Goal: Task Accomplishment & Management: Manage account settings

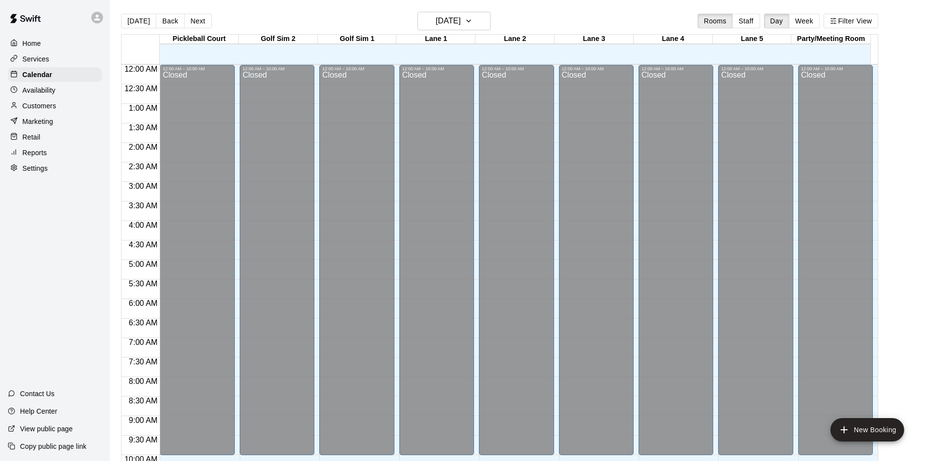
scroll to position [500, 0]
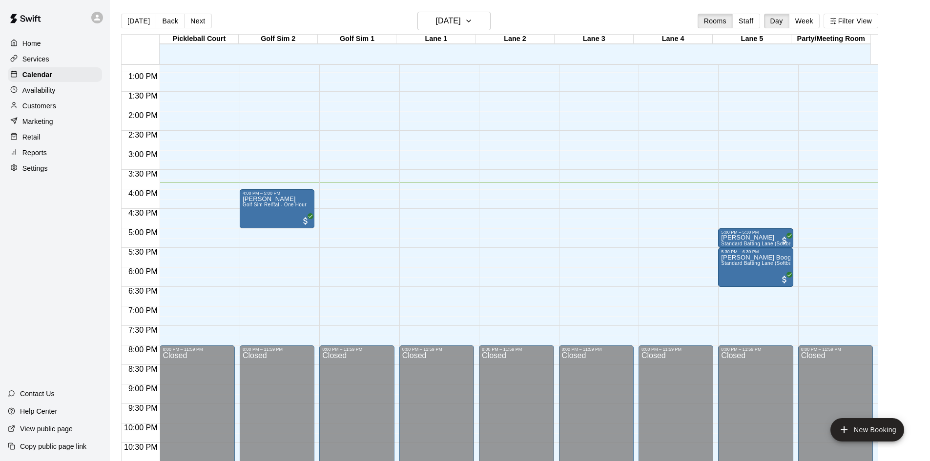
click at [54, 111] on p "Customers" at bounding box center [39, 106] width 34 height 10
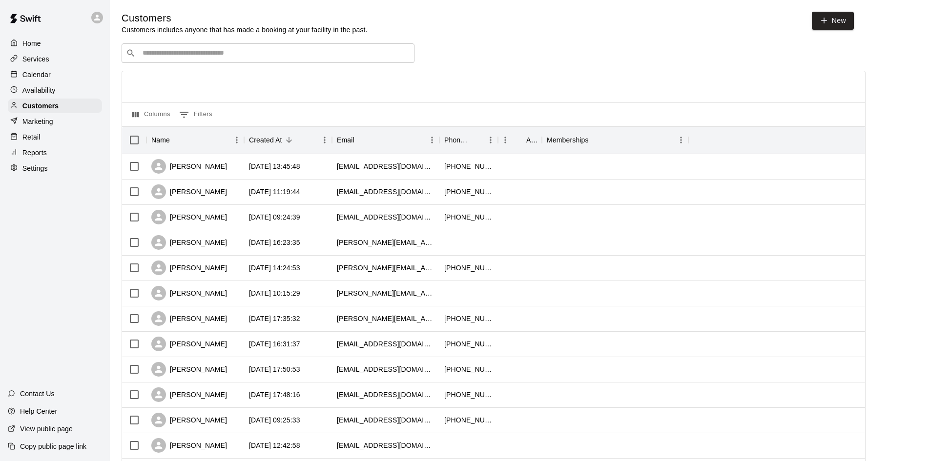
click at [244, 52] on input "Search customers by name or email" at bounding box center [275, 53] width 270 height 10
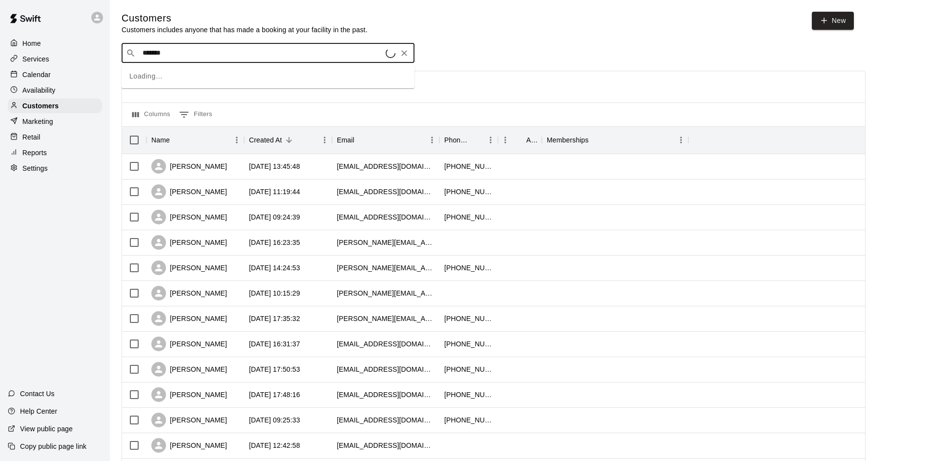
type input "*******"
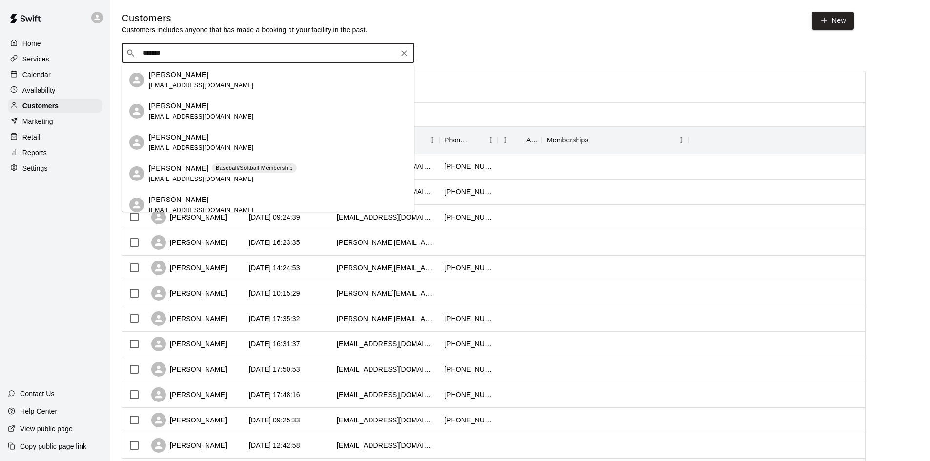
click at [195, 53] on input "*******" at bounding box center [268, 53] width 256 height 10
click at [187, 82] on span "[EMAIL_ADDRESS][DOMAIN_NAME]" at bounding box center [201, 85] width 105 height 7
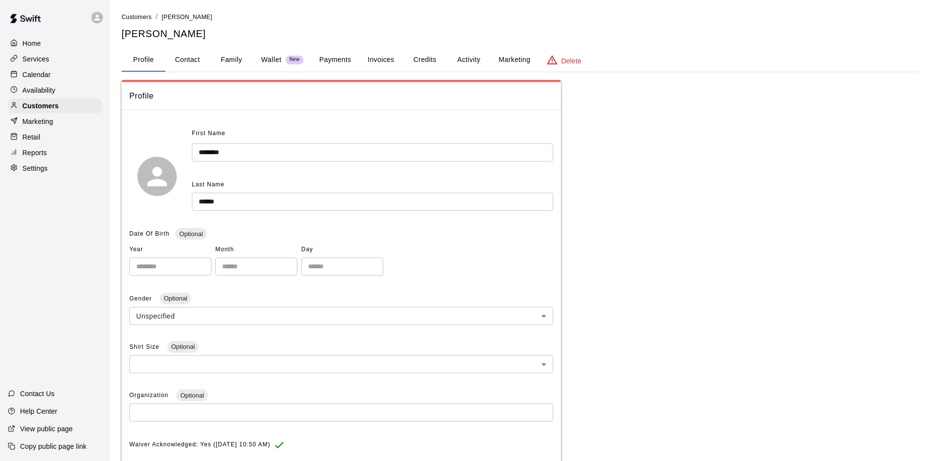
click at [342, 54] on button "Payments" at bounding box center [334, 59] width 47 height 23
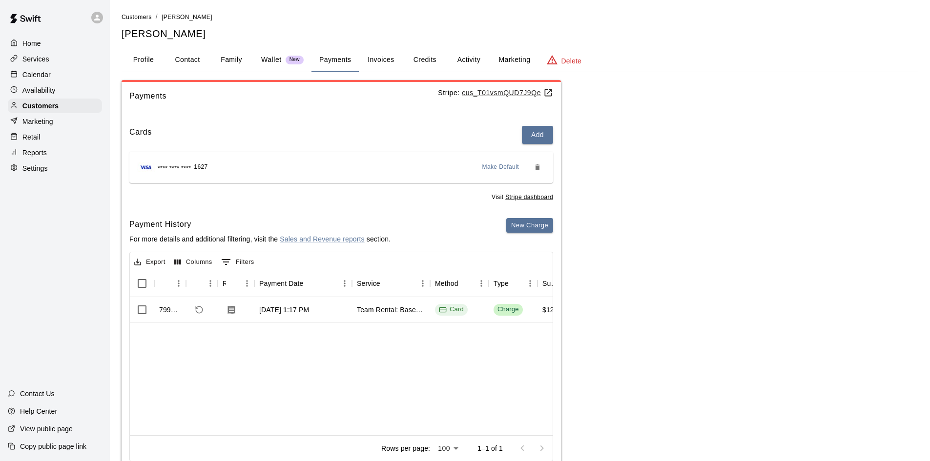
click at [225, 54] on button "Family" at bounding box center [231, 59] width 44 height 23
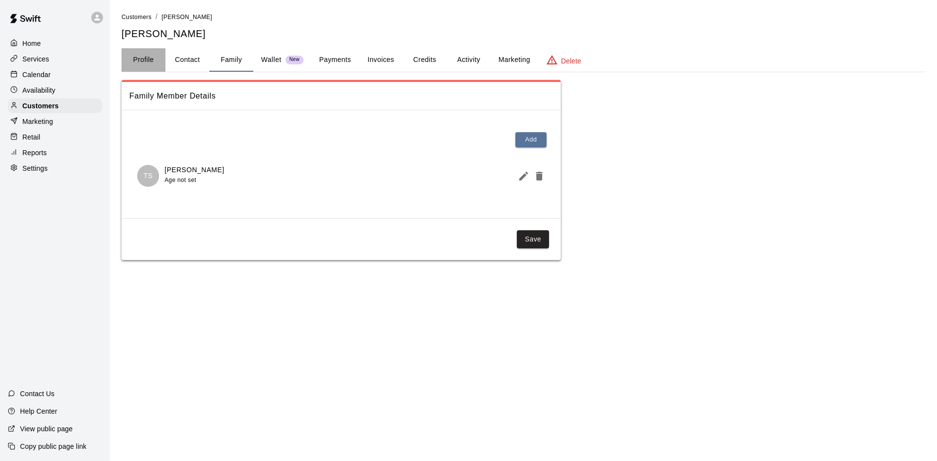
click at [142, 56] on button "Profile" at bounding box center [144, 59] width 44 height 23
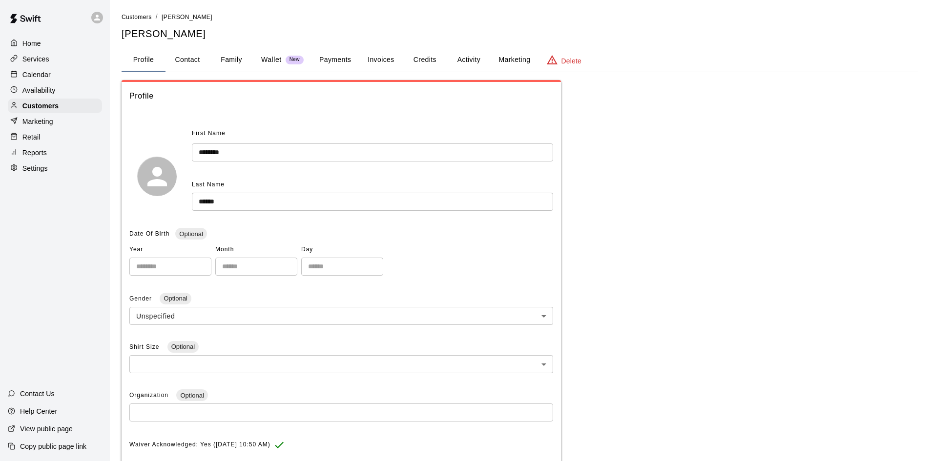
click at [39, 76] on p "Calendar" at bounding box center [36, 75] width 28 height 10
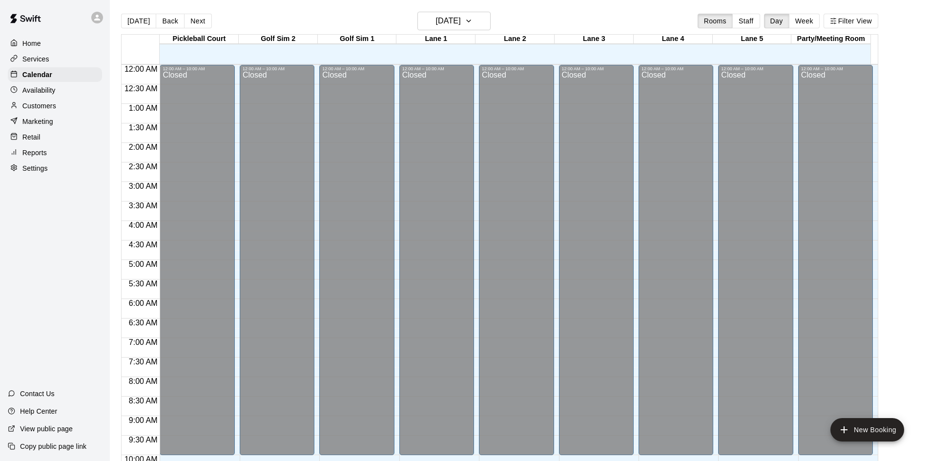
scroll to position [500, 0]
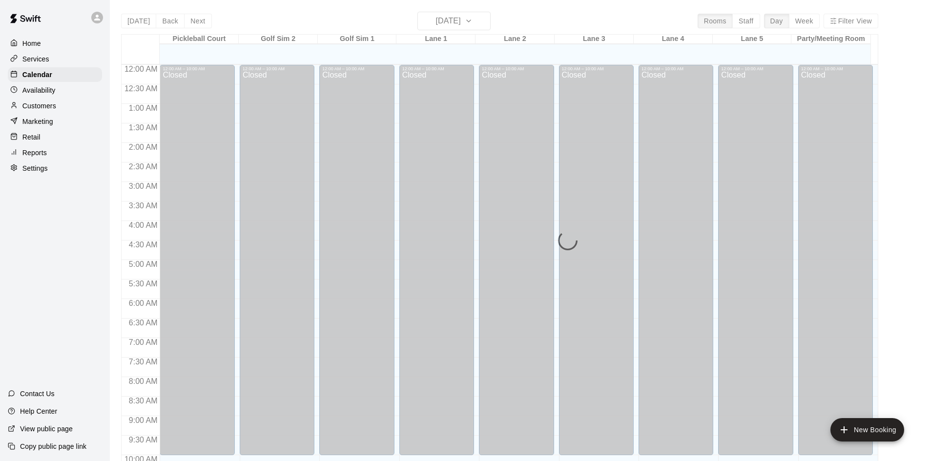
scroll to position [500, 0]
